Goal: Task Accomplishment & Management: Use online tool/utility

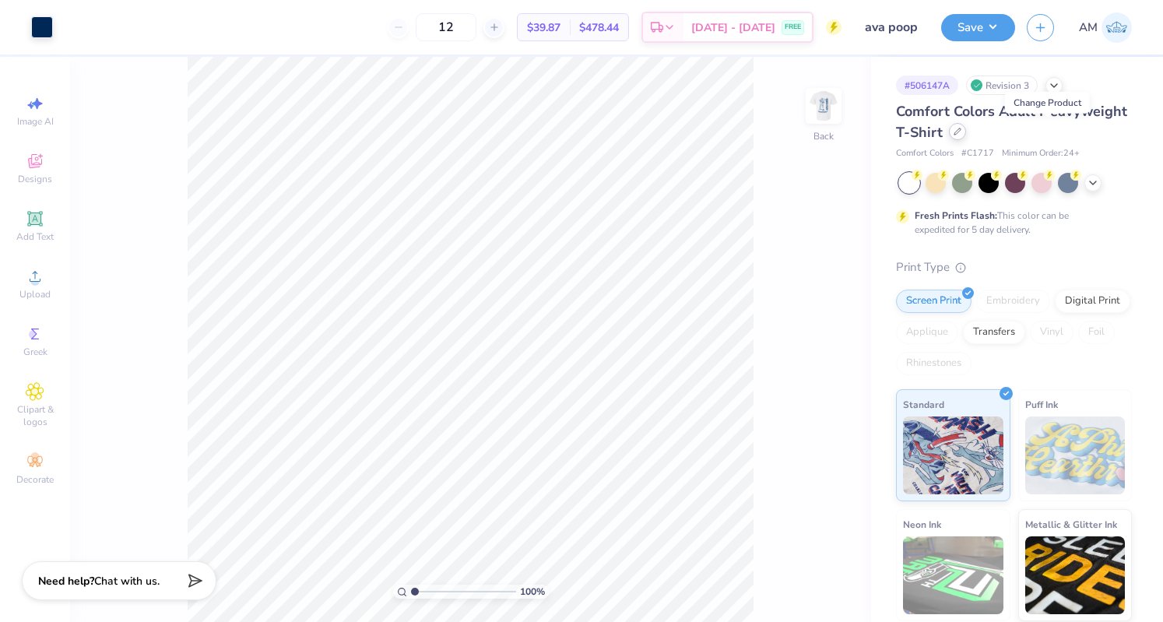
click at [966, 136] on div at bounding box center [957, 131] width 17 height 17
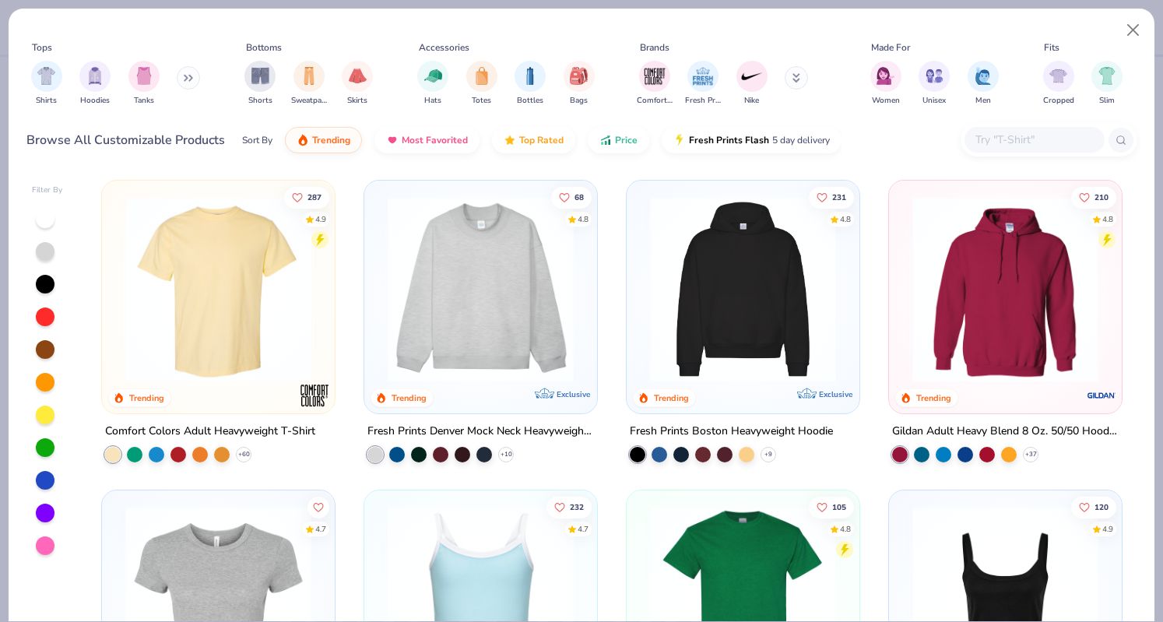
click at [1025, 141] on input "text" at bounding box center [1034, 140] width 120 height 18
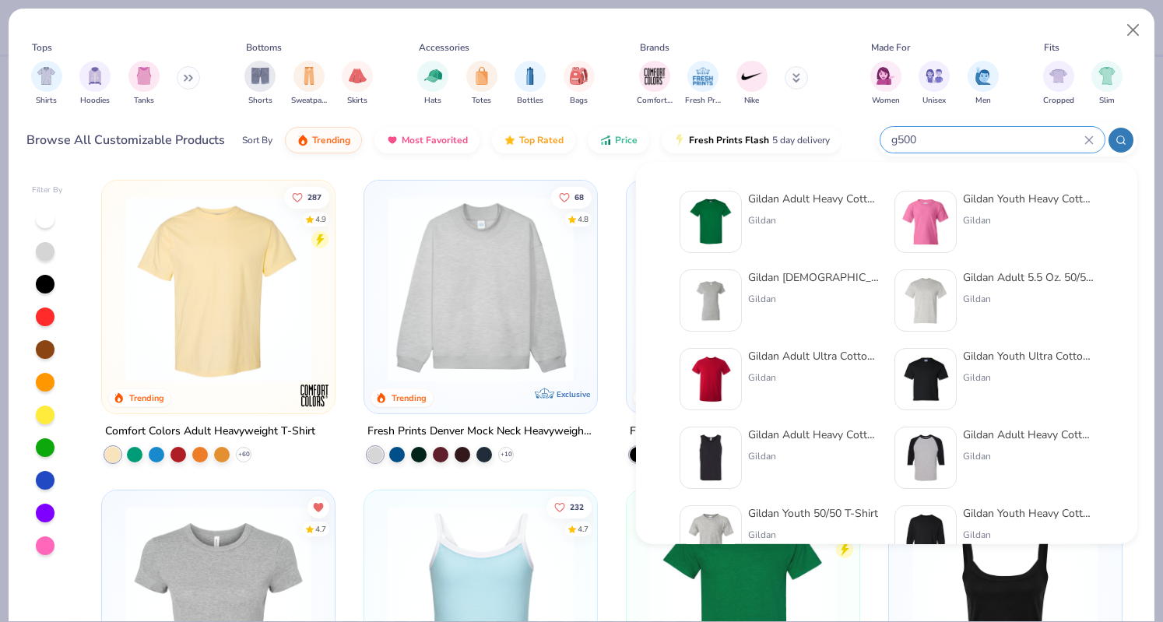
type input "g500"
click at [748, 209] on div "Gildan Adult Heavy Cotton T-Shirt Gildan" at bounding box center [813, 222] width 131 height 62
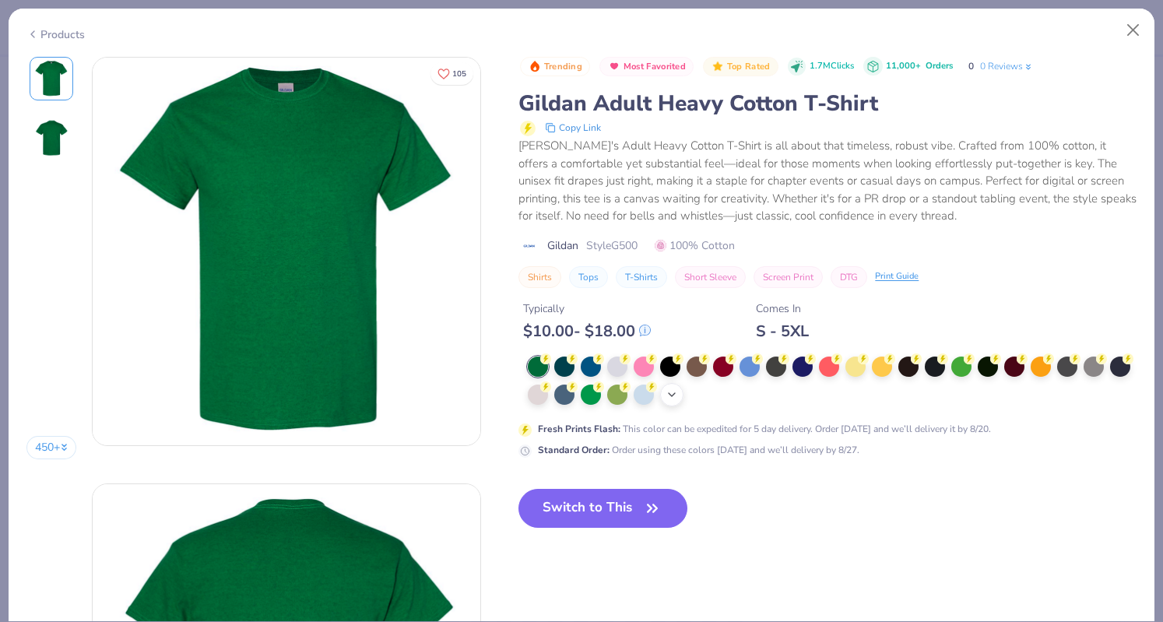
click at [684, 400] on div "+ 22" at bounding box center [671, 394] width 23 height 23
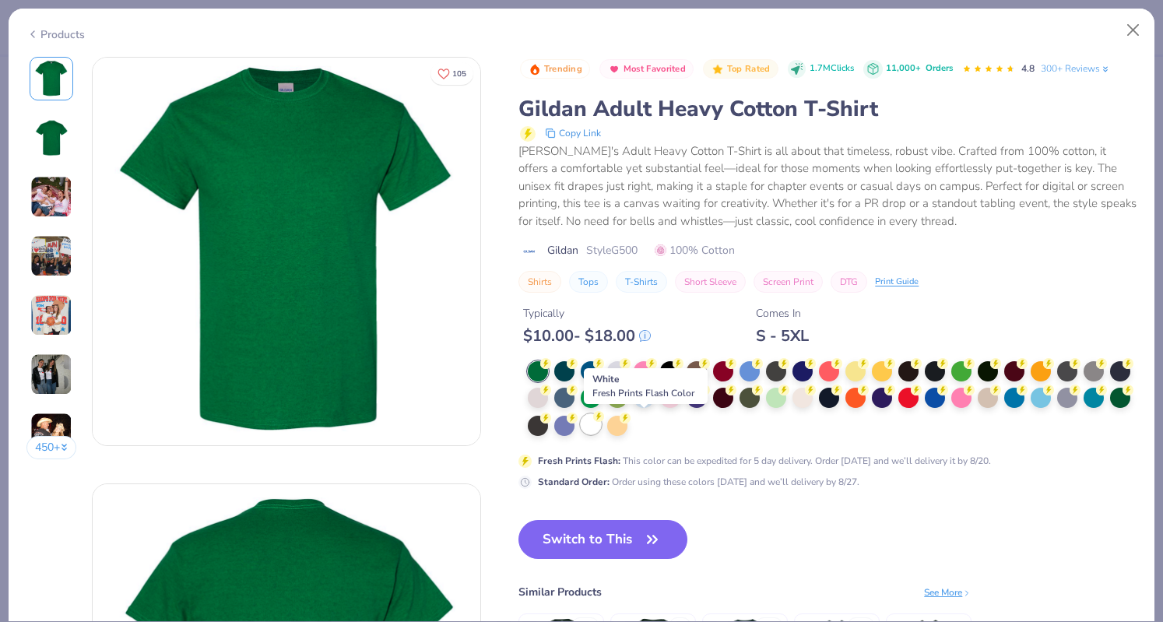
click at [601, 421] on div at bounding box center [591, 424] width 20 height 20
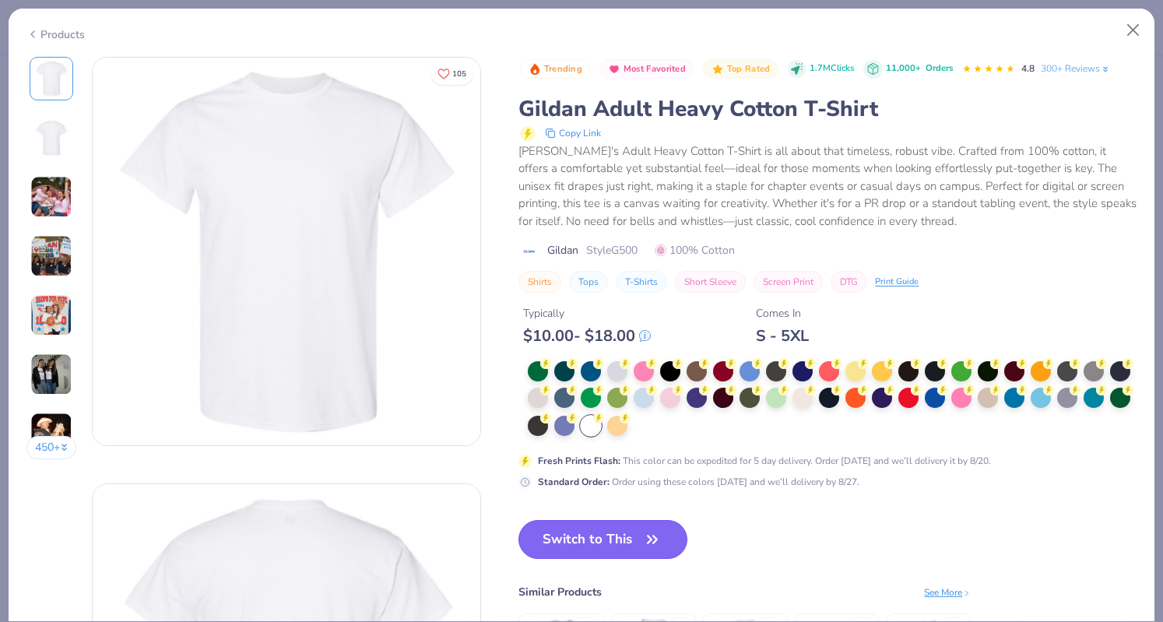
click at [633, 526] on button "Switch to This" at bounding box center [603, 539] width 169 height 39
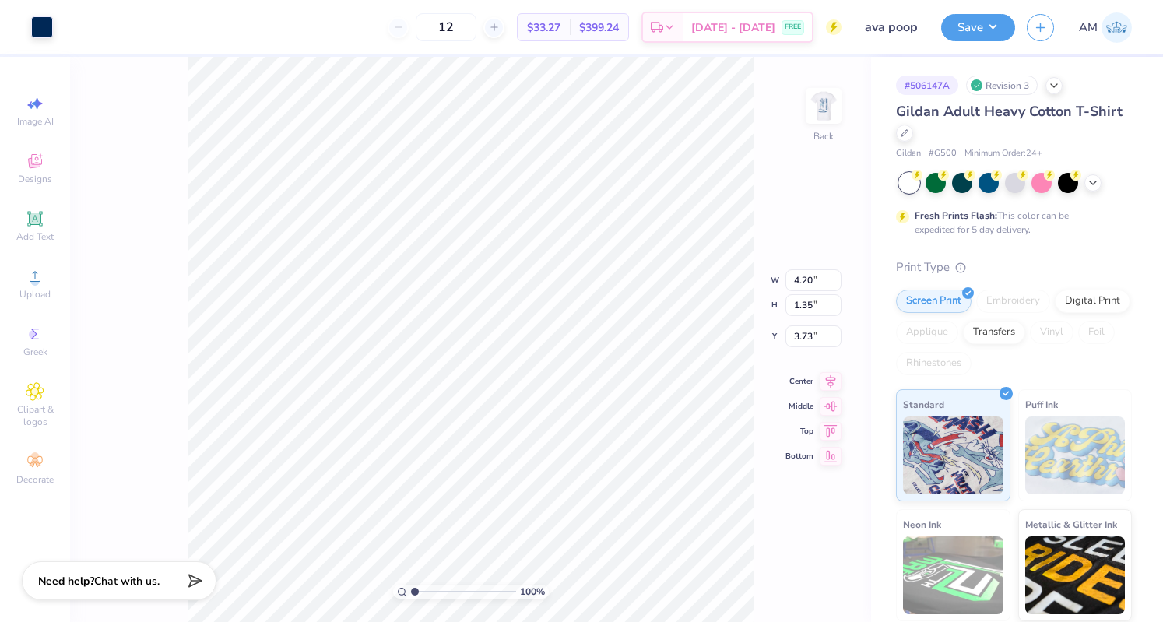
type input "3.55"
click at [812, 113] on img at bounding box center [824, 106] width 62 height 62
click at [825, 382] on icon at bounding box center [831, 379] width 22 height 19
type input "3.42"
click at [977, 20] on button "Save" at bounding box center [979, 25] width 74 height 27
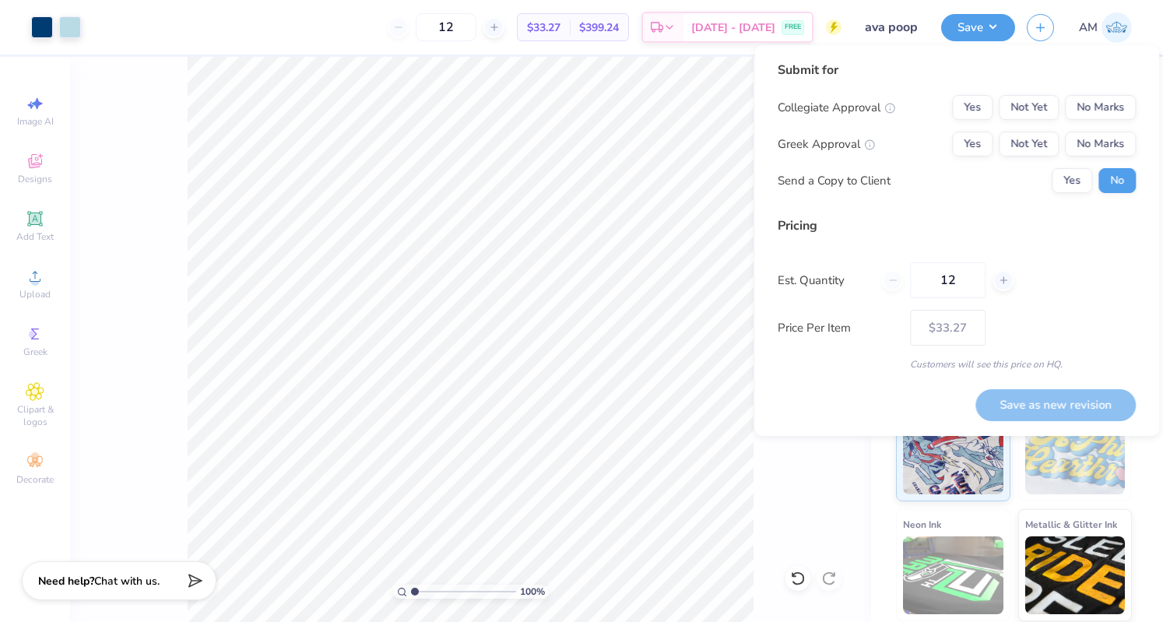
click at [913, 23] on input "ava poop" at bounding box center [892, 27] width 76 height 31
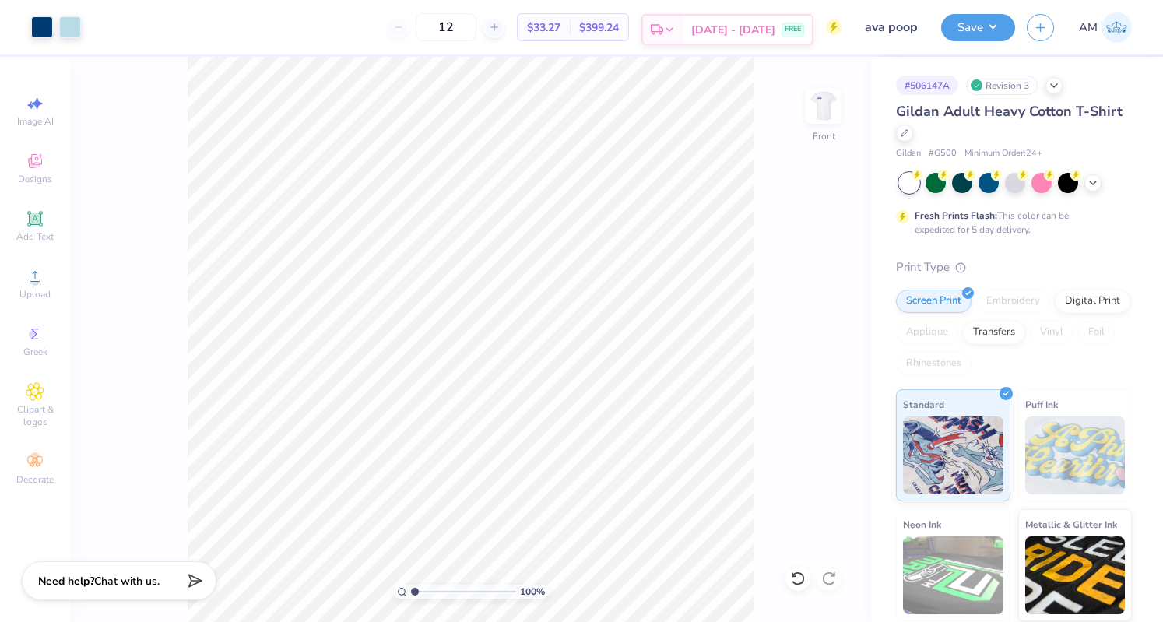
drag, startPoint x: 914, startPoint y: 25, endPoint x: 792, endPoint y: 26, distance: 122.3
click at [792, 26] on div "Art colors 12 $33.27 Per Item $399.24 Total Est. Delivery [DATE] - [DATE] FREE …" at bounding box center [581, 27] width 1163 height 55
click at [889, 29] on input "ava poop" at bounding box center [892, 27] width 76 height 31
click at [968, 30] on button "Save" at bounding box center [979, 25] width 74 height 27
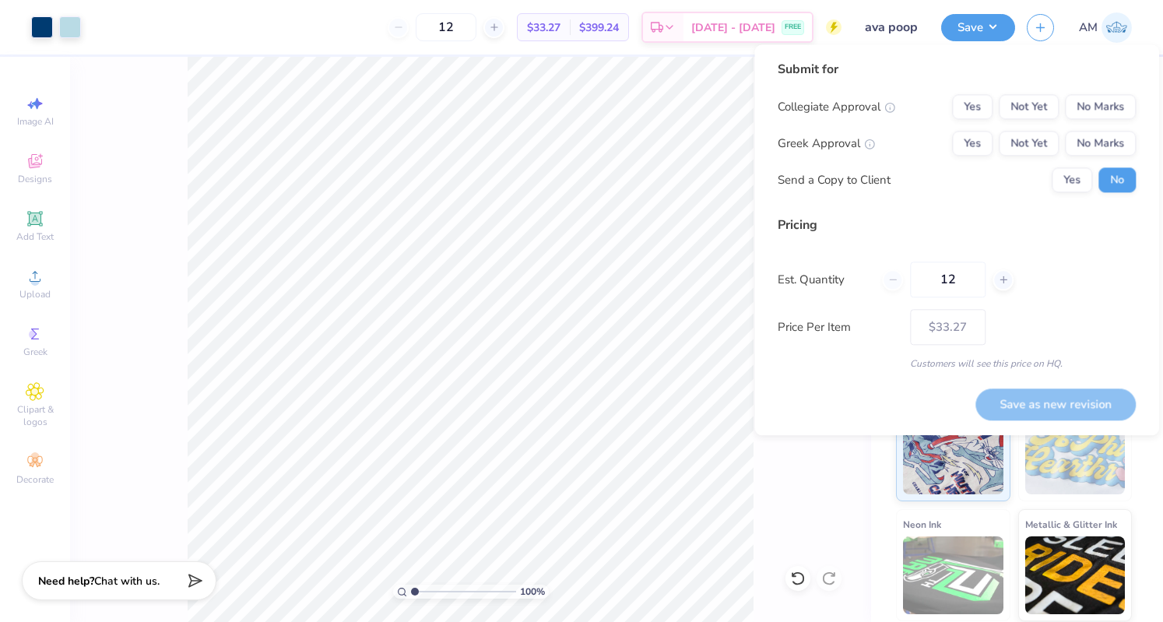
click at [750, 295] on body "Art colors 12 $33.27 Per Item $399.24 Total Est. Delivery [DATE] - [DATE] FREE …" at bounding box center [581, 311] width 1163 height 622
type input "1"
type input "0"
type input "0242"
type input "242"
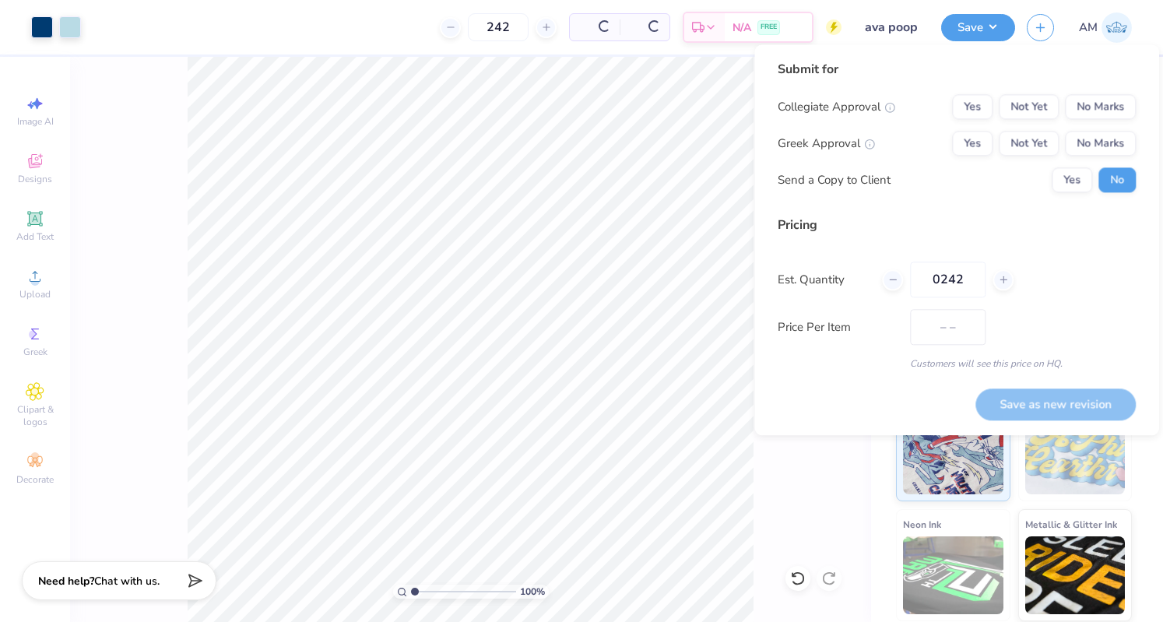
type input "$10.83"
type input "242"
click at [1019, 210] on div "Submit for Collegiate Approval Yes Not Yet No Marks Greek Approval Yes Not Yet …" at bounding box center [957, 215] width 358 height 311
click at [998, 139] on div "Yes Not Yet No Marks" at bounding box center [1044, 143] width 184 height 25
click at [1004, 141] on button "Not Yet" at bounding box center [1029, 143] width 60 height 25
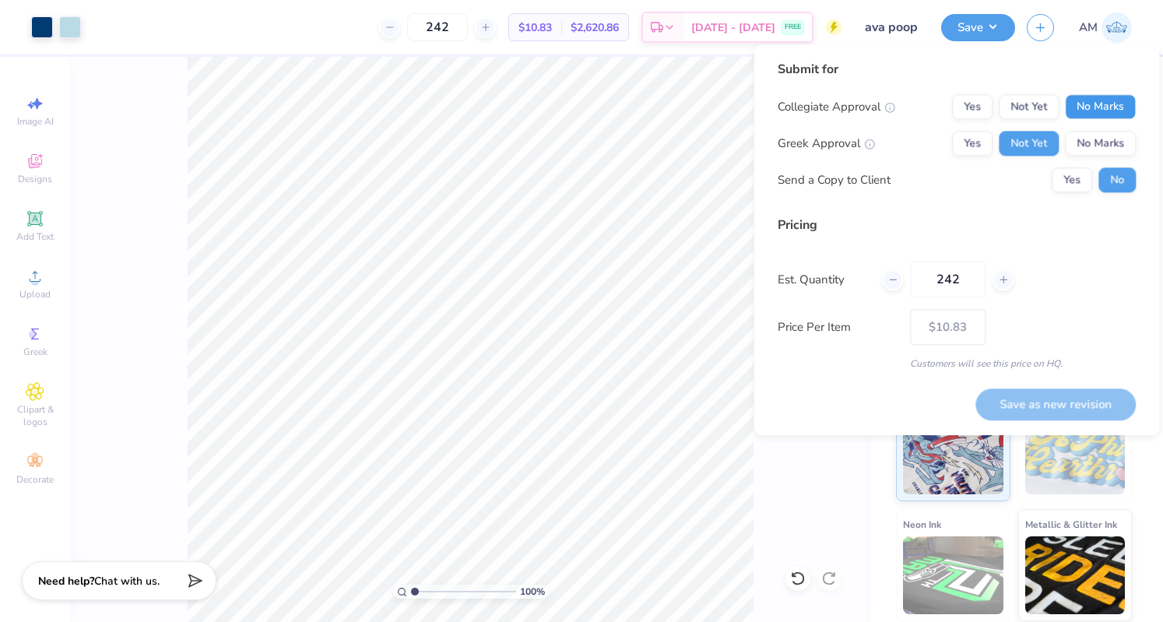
click at [1091, 104] on button "No Marks" at bounding box center [1100, 106] width 71 height 25
click at [1031, 403] on button "Save as new revision" at bounding box center [1056, 405] width 160 height 32
type input "$10.83"
